Goal: Task Accomplishment & Management: Use online tool/utility

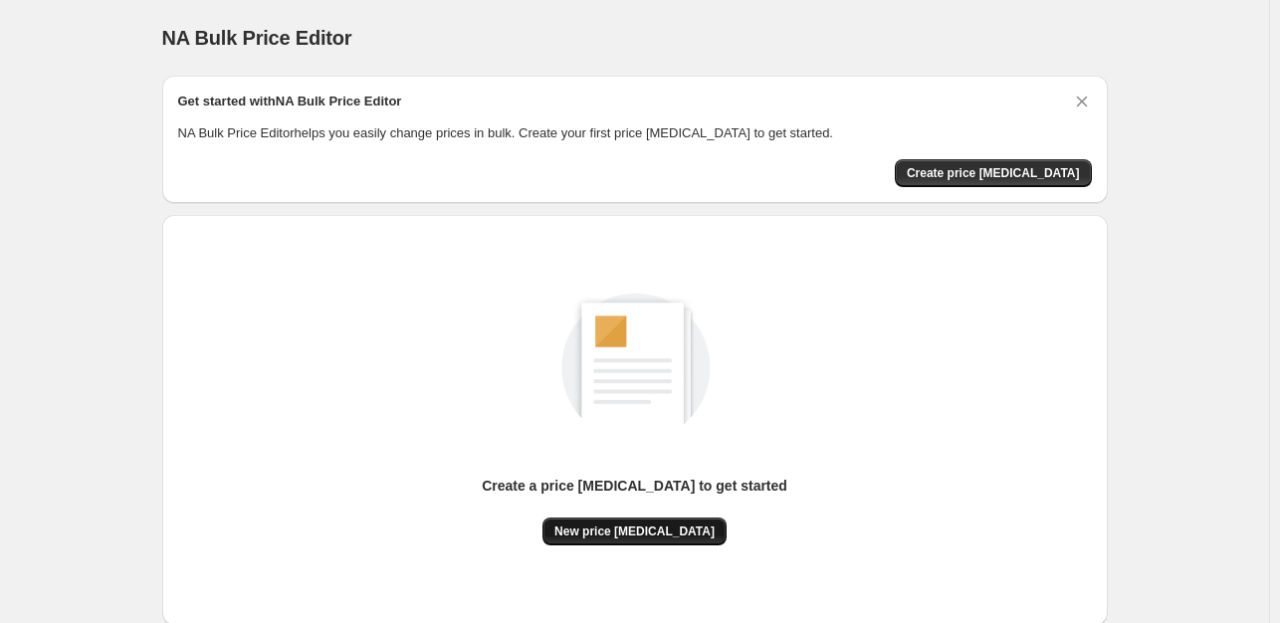
click at [692, 530] on span "New price change job" at bounding box center [634, 531] width 160 height 16
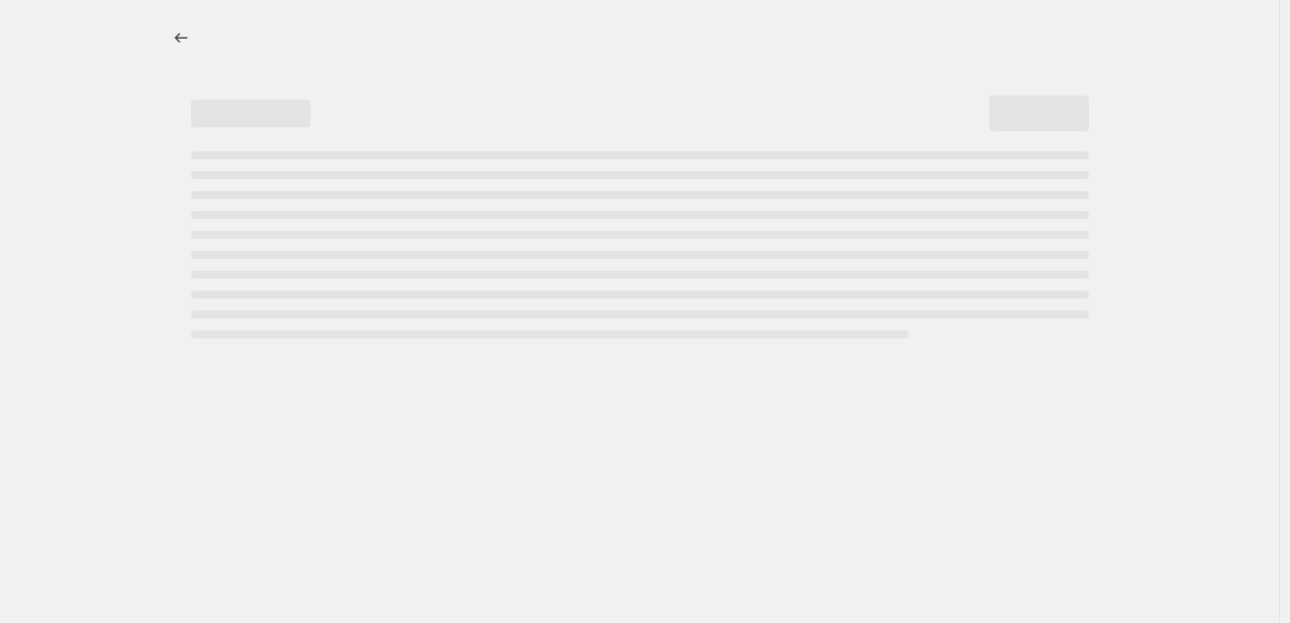
select select "percentage"
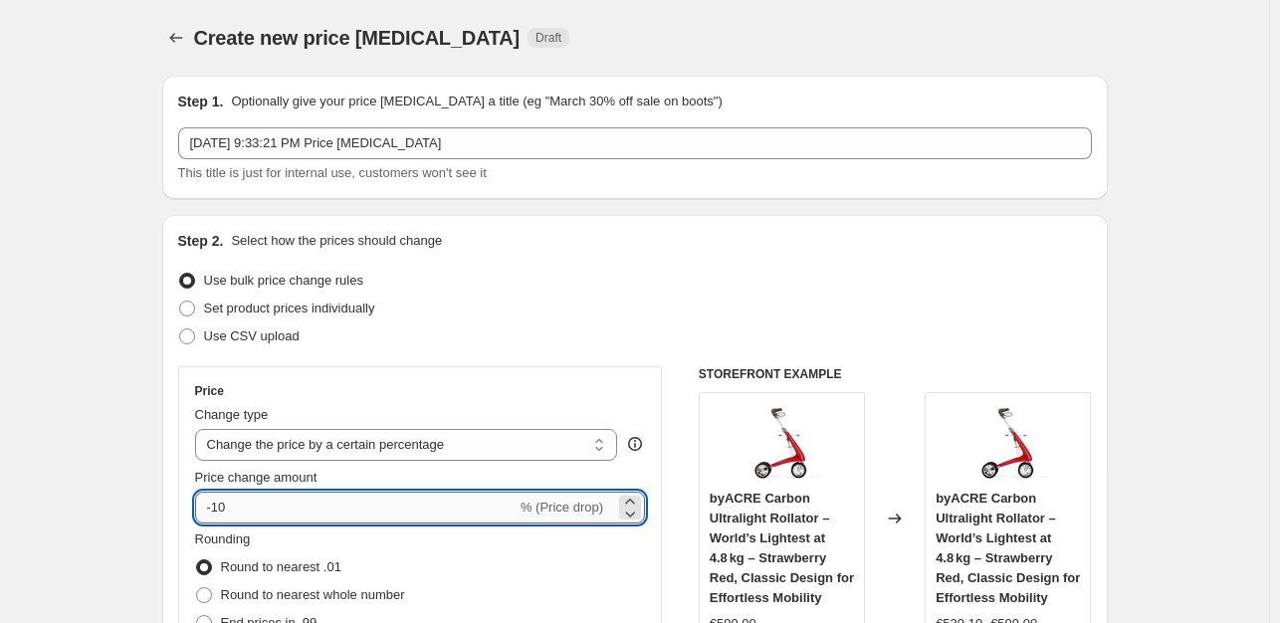
click at [278, 514] on input "-10" at bounding box center [355, 508] width 321 height 32
type input "-1"
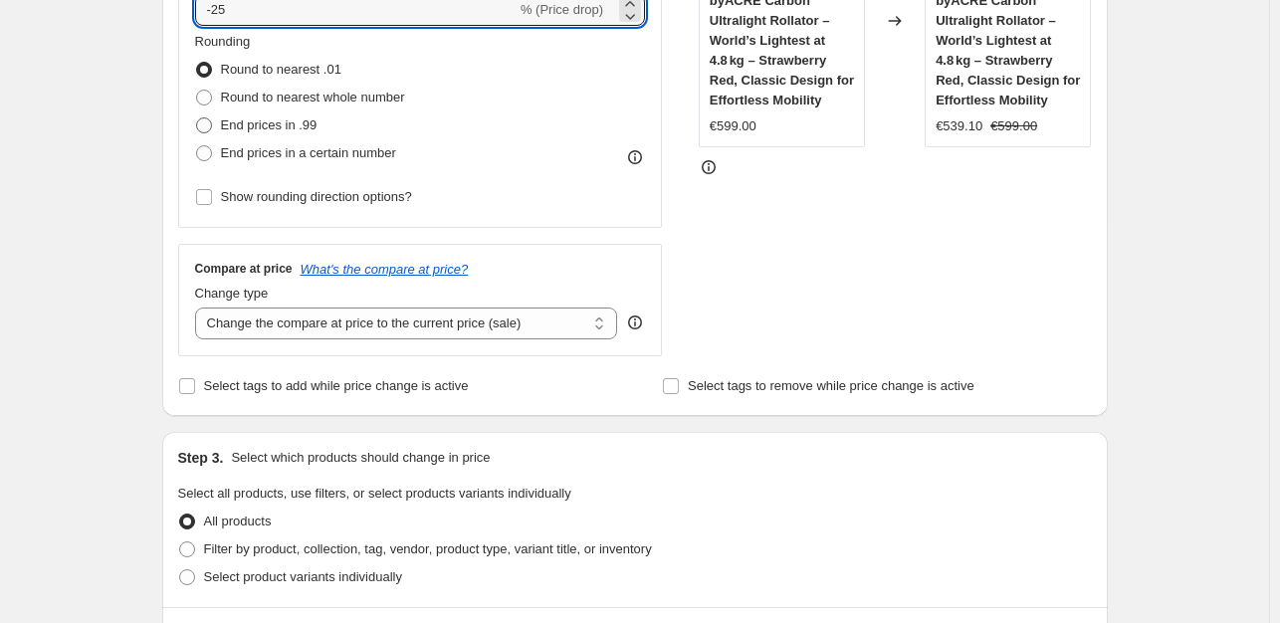
type input "-25"
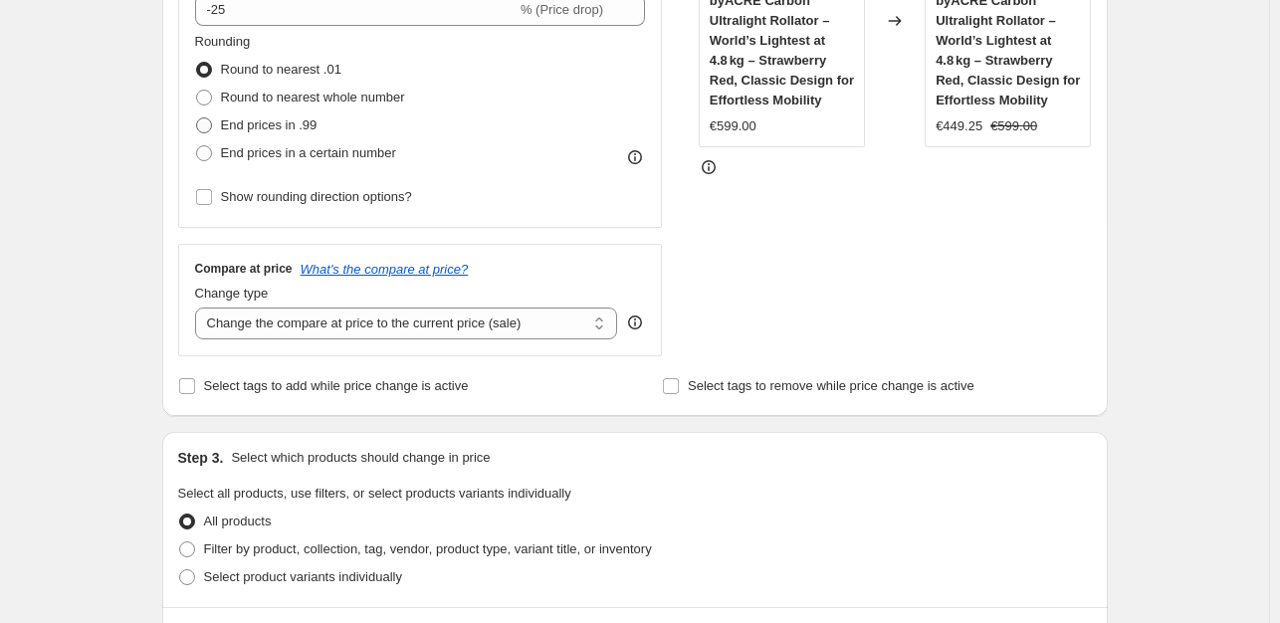
click at [206, 124] on span at bounding box center [204, 125] width 16 height 16
click at [197, 118] on input "End prices in .99" at bounding box center [196, 117] width 1 height 1
radio input "true"
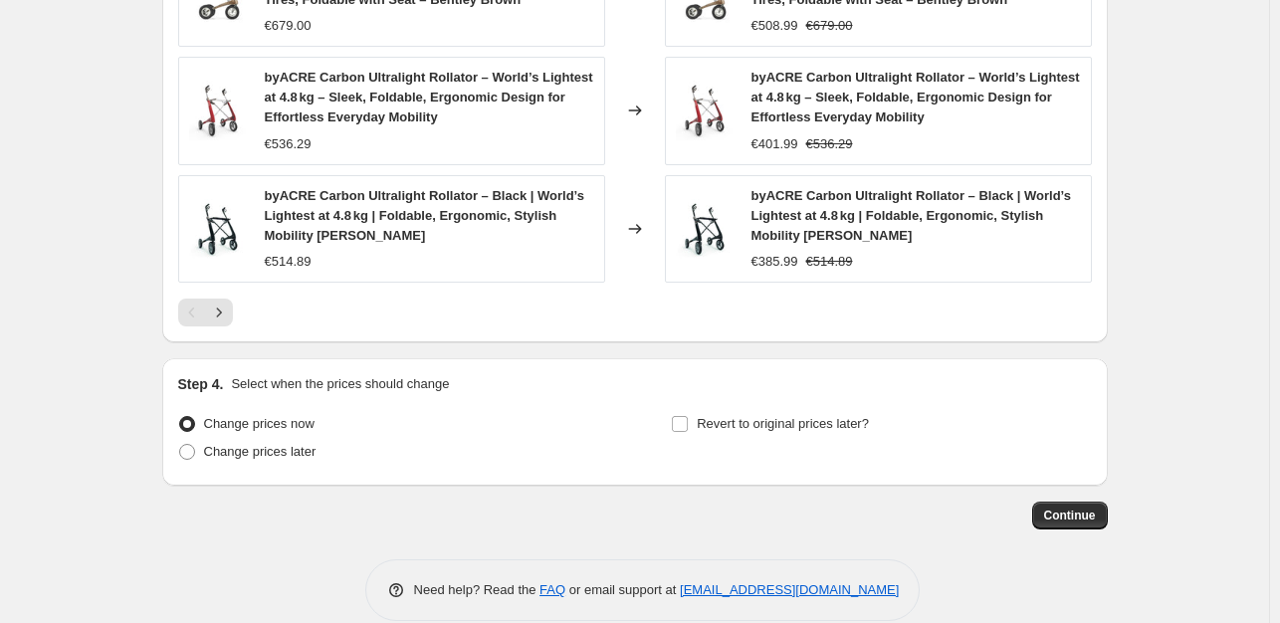
scroll to position [1497, 0]
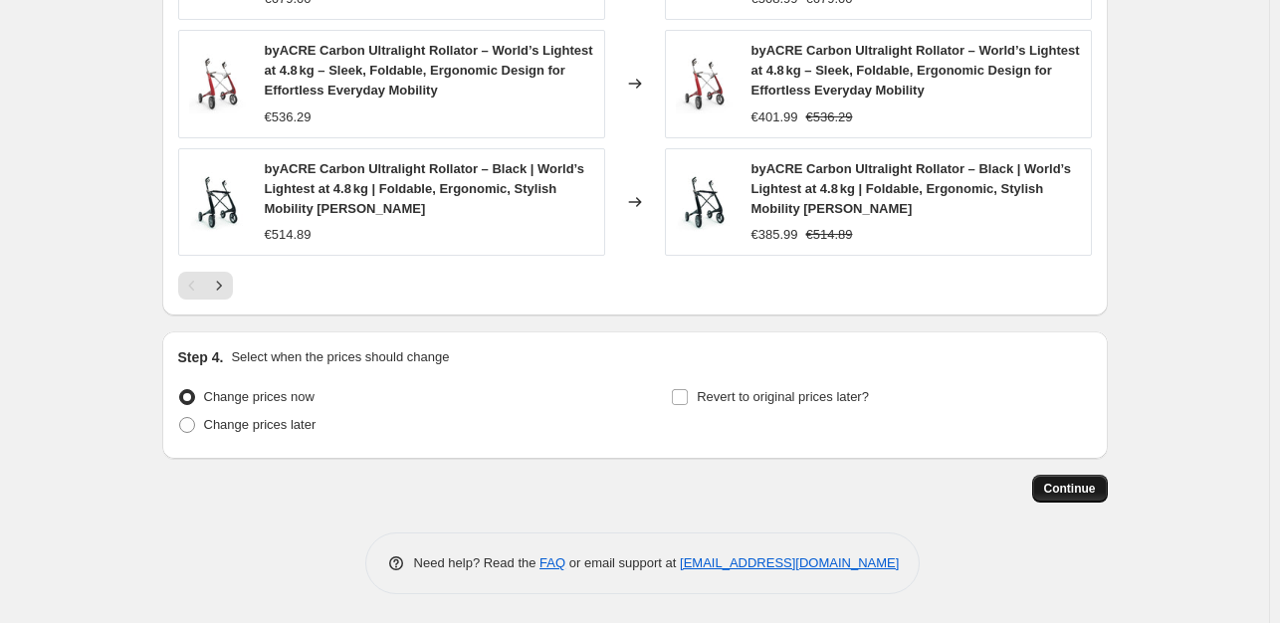
click at [1084, 482] on span "Continue" at bounding box center [1070, 489] width 52 height 16
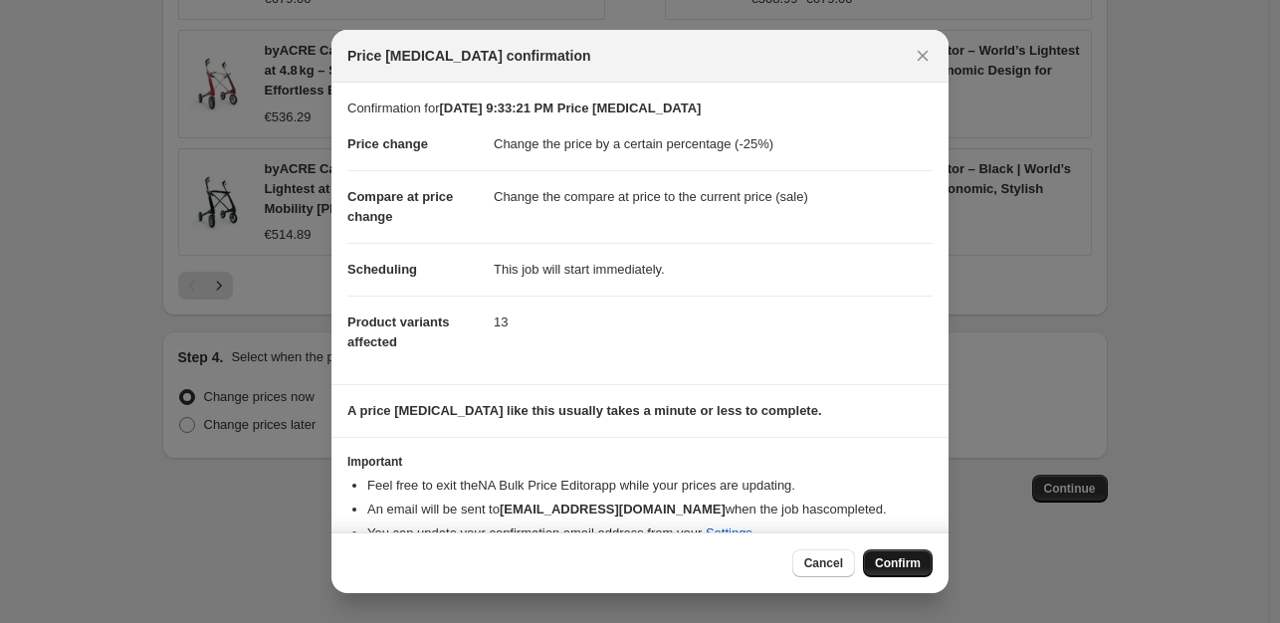
click at [903, 559] on span "Confirm" at bounding box center [898, 563] width 46 height 16
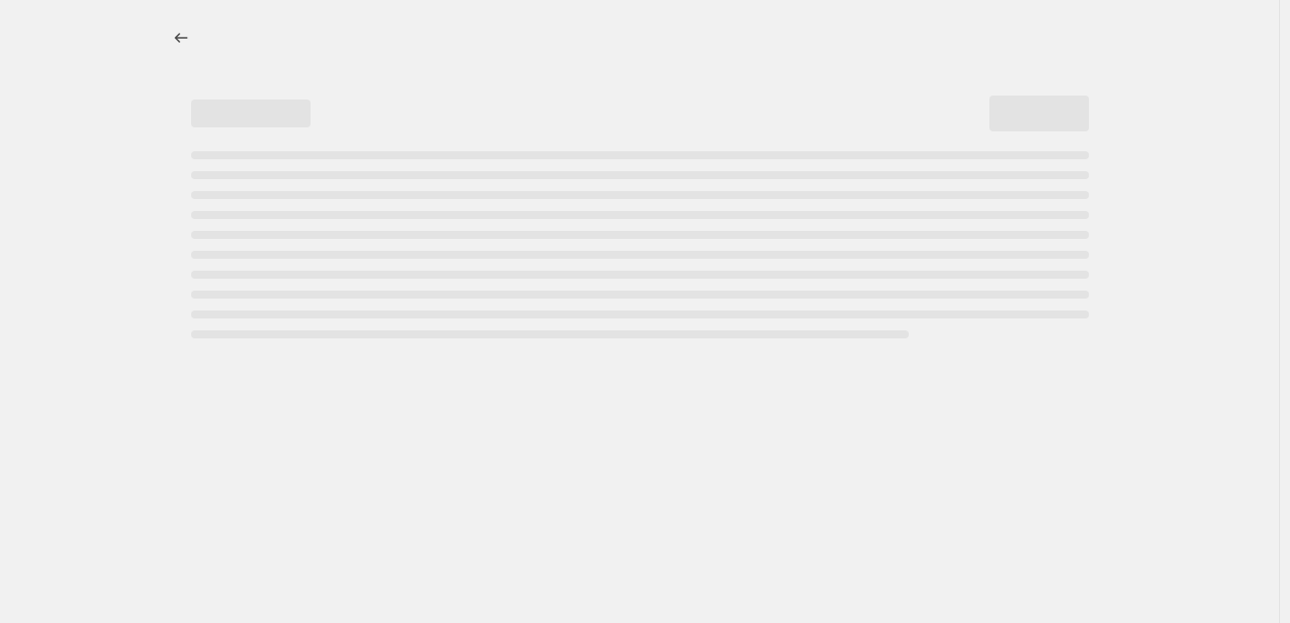
select select "percentage"
